Goal: Task Accomplishment & Management: Manage account settings

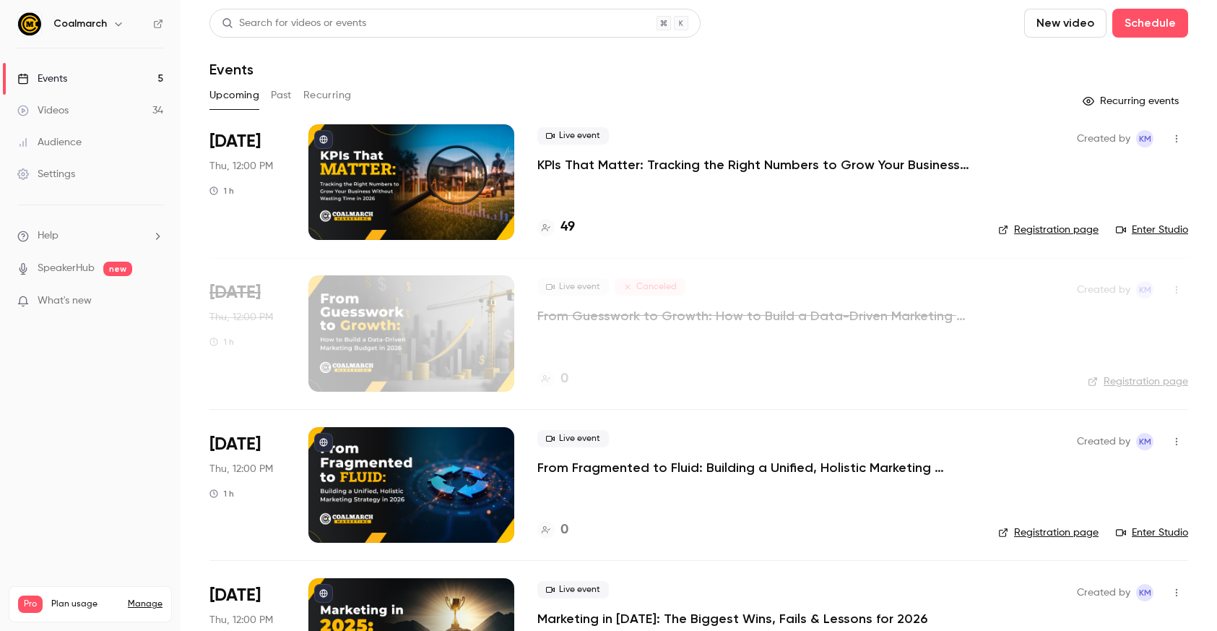
click at [744, 192] on div "Live event KPIs That Matter: Tracking the Right Numbers to Grow Your Business W…" at bounding box center [756, 182] width 438 height 116
click at [433, 167] on div at bounding box center [411, 182] width 206 height 116
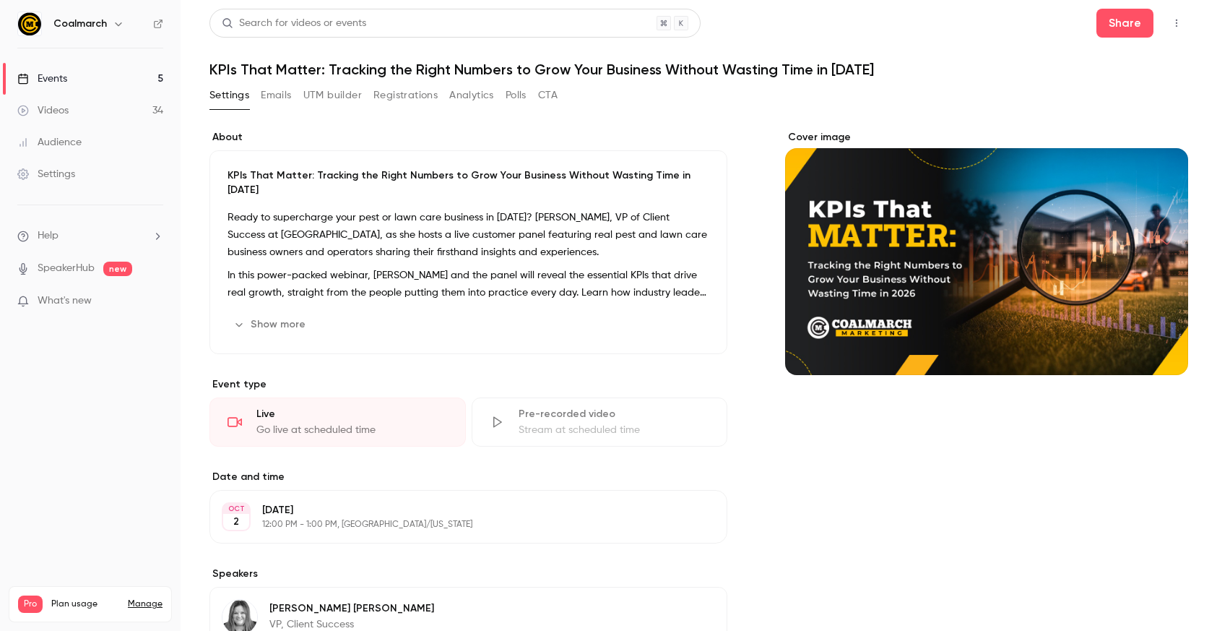
click at [389, 88] on button "Registrations" at bounding box center [405, 95] width 64 height 23
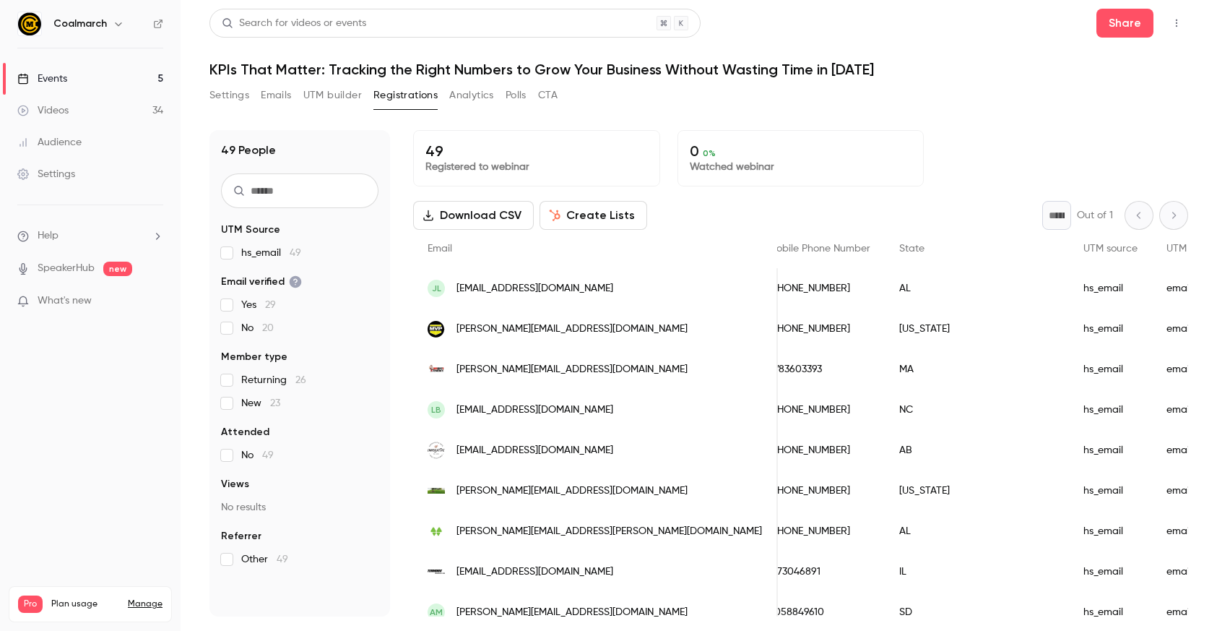
scroll to position [0, 1180]
click at [1033, 252] on span "UTM source" at bounding box center [1108, 248] width 54 height 10
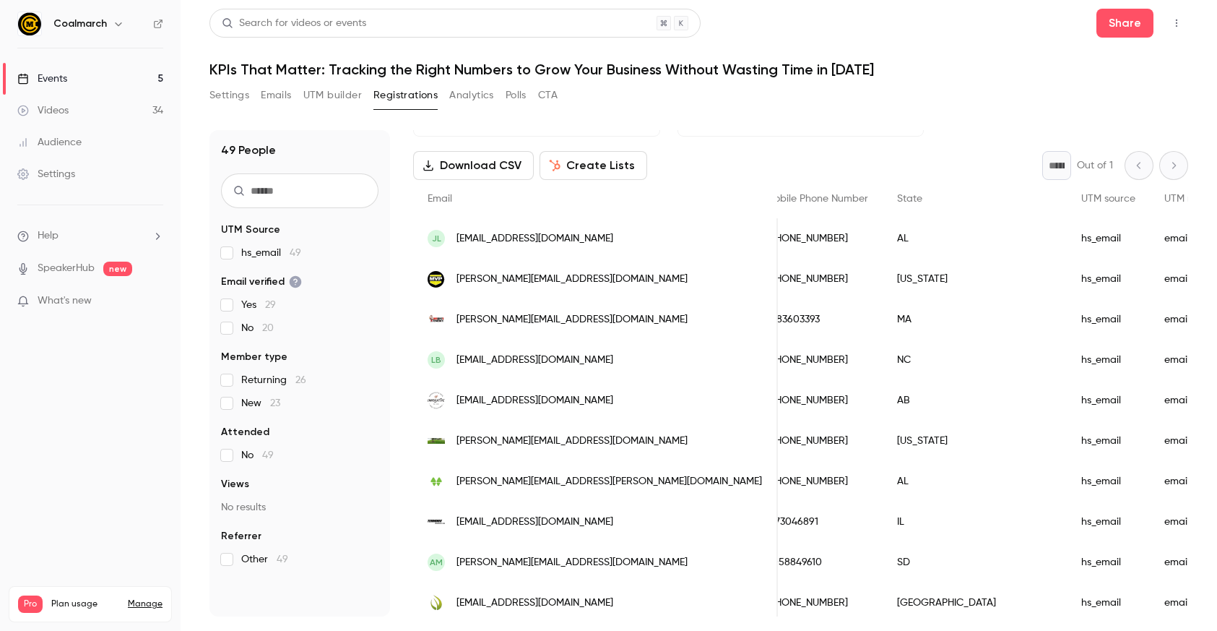
scroll to position [0, 0]
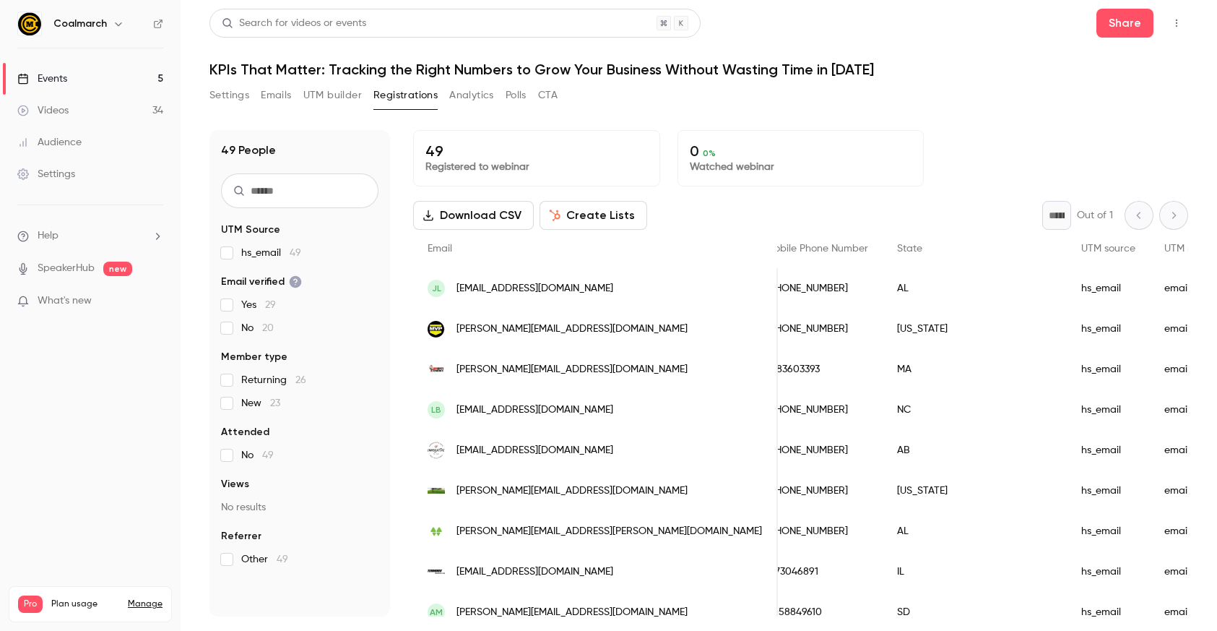
click at [254, 404] on span "New 23" at bounding box center [260, 403] width 39 height 14
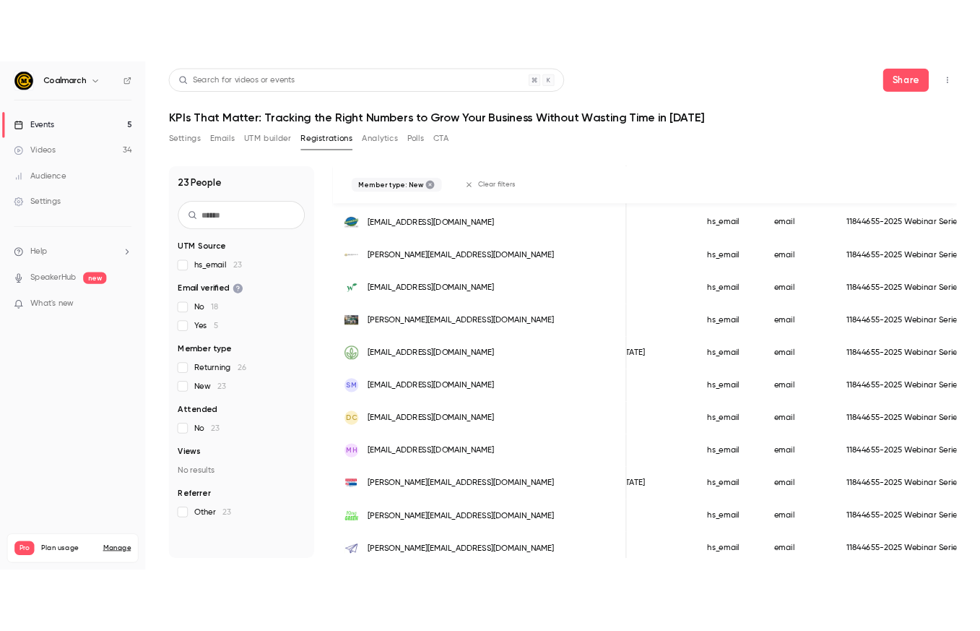
scroll to position [628, 0]
